Goal: Transaction & Acquisition: Obtain resource

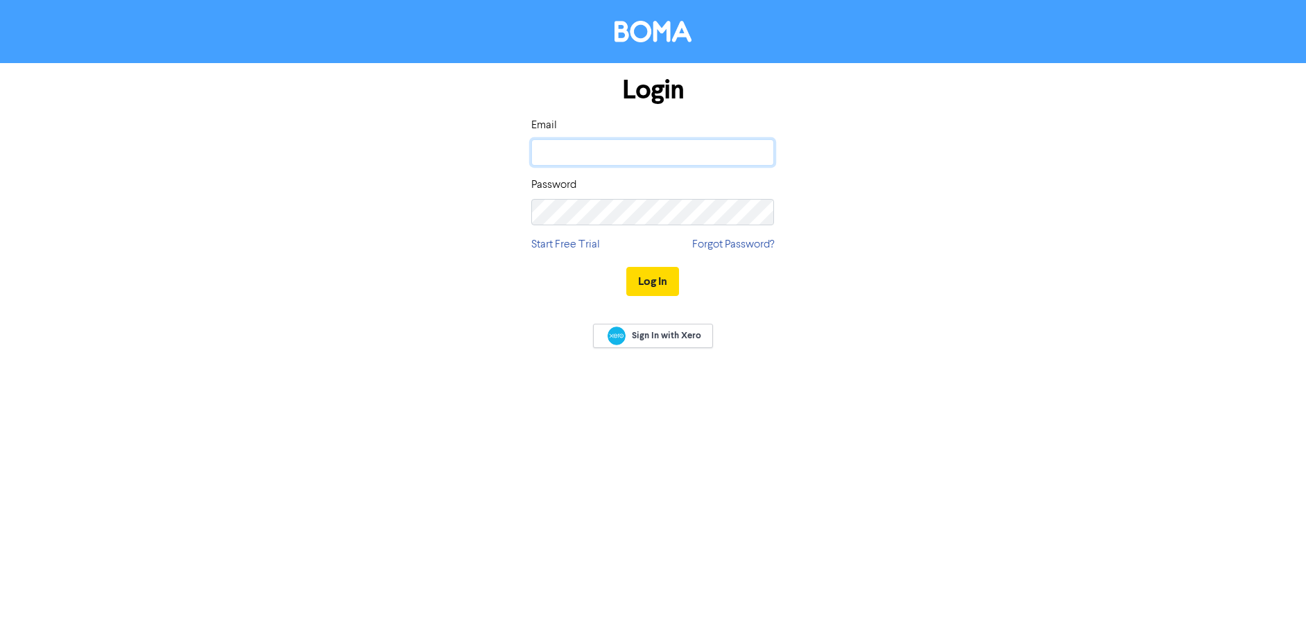
click at [585, 146] on input "email" at bounding box center [652, 152] width 243 height 26
click at [658, 289] on button "Log In" at bounding box center [652, 281] width 53 height 29
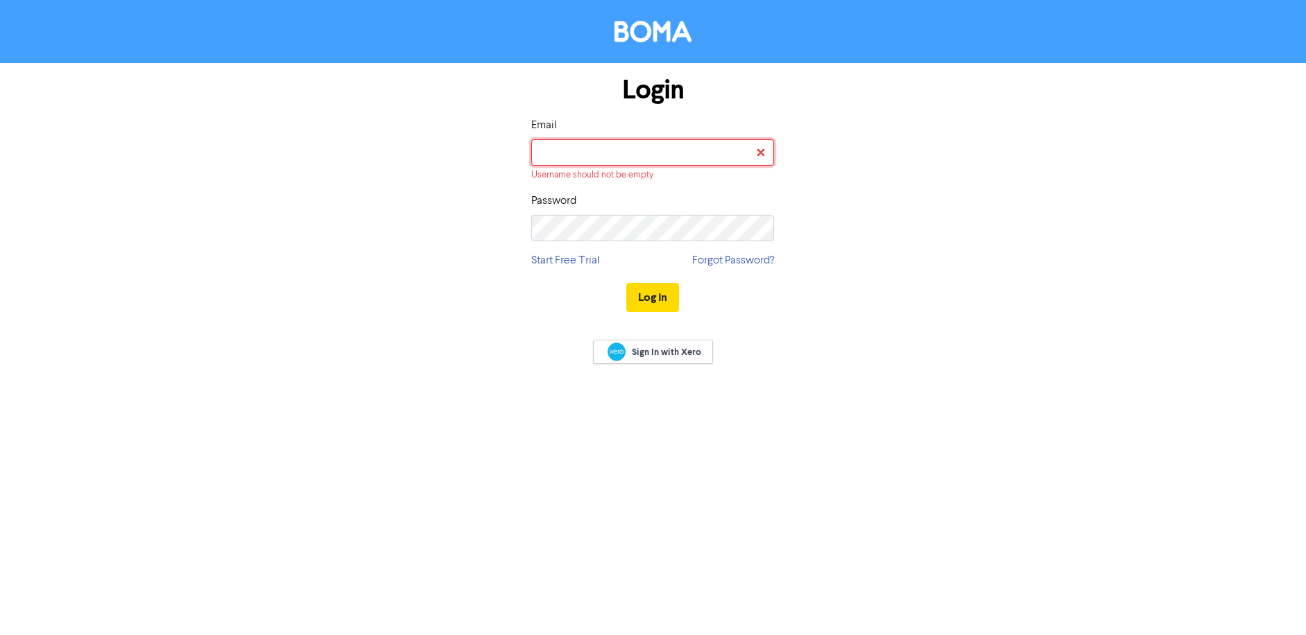
click at [585, 153] on input "email" at bounding box center [652, 152] width 243 height 26
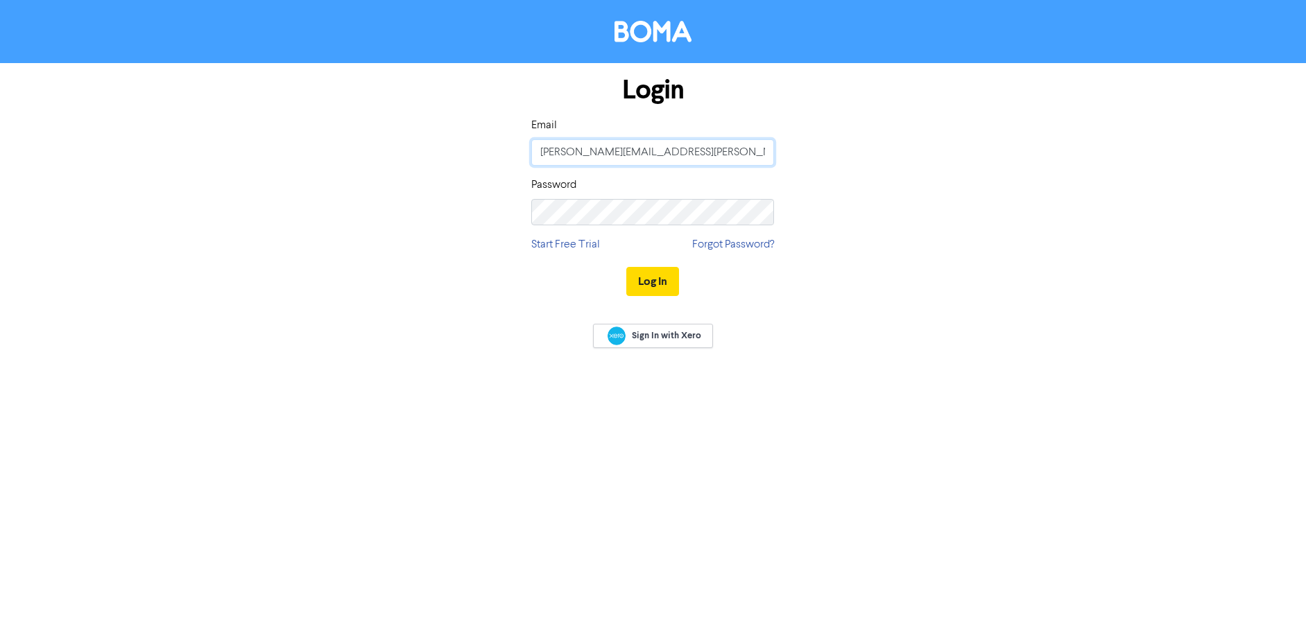
type input "leah.newcombe@ashtonwheelans.co.nz"
click at [626, 267] on button "Log In" at bounding box center [652, 281] width 53 height 29
